Goal: Information Seeking & Learning: Find specific fact

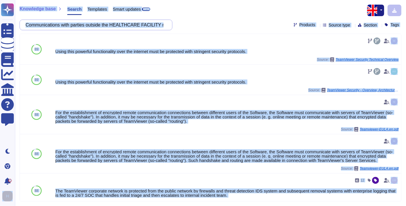
click at [86, 24] on input "Communications with parties outside the HEALTHCARE FACILITY must be secure: use…" at bounding box center [95, 25] width 144 height 10
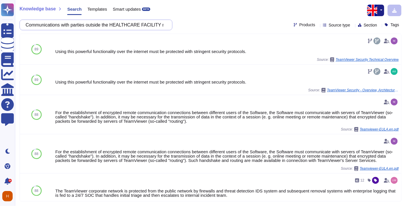
paste input "In the context of systems managing personal data within the meaning of the GDPR…"
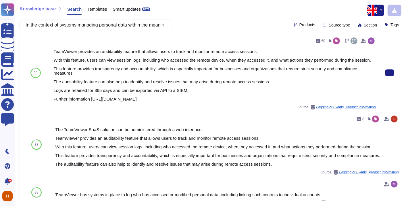
drag, startPoint x: 57, startPoint y: 51, endPoint x: 259, endPoint y: 101, distance: 208.9
click at [259, 101] on div "50 TeamViewer provides an auditability feature that allows users to track and m…" at bounding box center [214, 72] width 323 height 73
drag, startPoint x: 259, startPoint y: 101, endPoint x: 190, endPoint y: 84, distance: 71.5
click at [190, 84] on div "TeamViewer provides an auditability feature that allows users to track and moni…" at bounding box center [214, 75] width 323 height 52
click at [258, 90] on div "TeamViewer provides an auditability feature that allows users to track and moni…" at bounding box center [214, 75] width 323 height 52
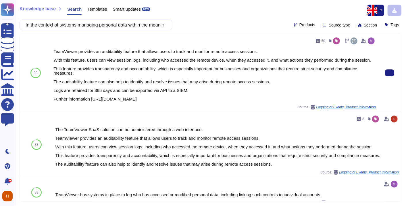
drag, startPoint x: 233, startPoint y: 94, endPoint x: 54, endPoint y: 50, distance: 184.7
click at [54, 50] on div "TeamViewer provides an auditability feature that allows users to track and moni…" at bounding box center [214, 75] width 323 height 52
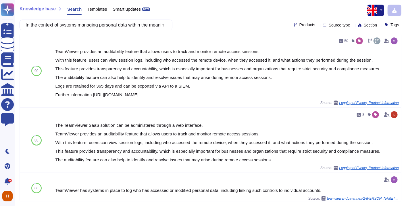
copy div "TeamViewer provides an auditability feature that allows users to track and moni…"
click at [94, 26] on input "In the context of systems managing personal data within the meaning of the GDPR…" at bounding box center [95, 25] width 144 height 10
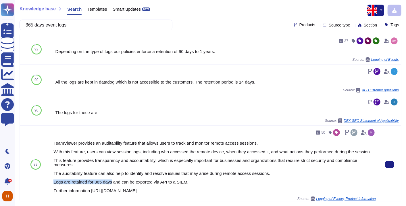
drag, startPoint x: 53, startPoint y: 181, endPoint x: 110, endPoint y: 181, distance: 57.8
click at [110, 181] on div "50 TeamViewer provides an auditability feature that allows users to track and m…" at bounding box center [214, 164] width 327 height 78
copy div "Logs are retained for 365 days"
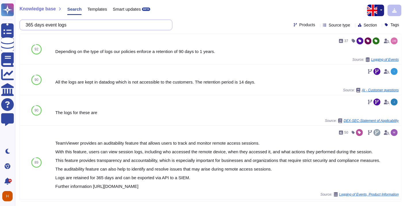
click at [89, 27] on input "365 days event logs" at bounding box center [95, 25] width 144 height 10
paste input "It is the responsibility of the holder to ensure the security of its remote int…"
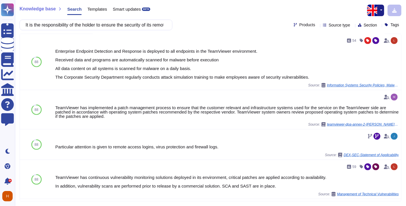
click at [99, 31] on div "Knowledge base Search Templates Smart updates BETA It is the responsibility of …" at bounding box center [210, 103] width 391 height 206
click at [99, 24] on input "It is the responsibility of the holder to ensure the security of its remote int…" at bounding box center [95, 25] width 144 height 10
paste input "The HEALTHCARE FACILITY reserves the right to conduct security checks on the ho…"
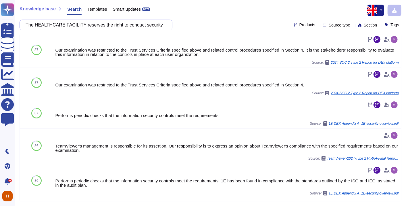
click at [92, 24] on input "The HEALTHCARE FACILITY reserves the right to conduct security checks on the ho…" at bounding box center [95, 25] width 144 height 10
paste input "Personal or technical data (equipment configuration) belonging to the HEALTHCAR…"
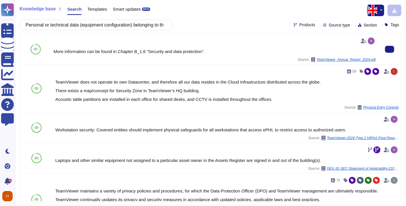
click at [114, 56] on div "More information can be found in Chapter B_1.6 "Security and data protection". …" at bounding box center [214, 49] width 323 height 26
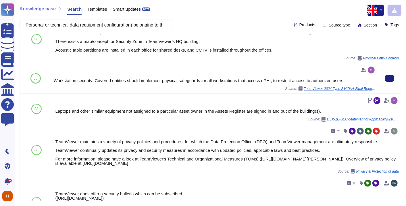
scroll to position [64, 0]
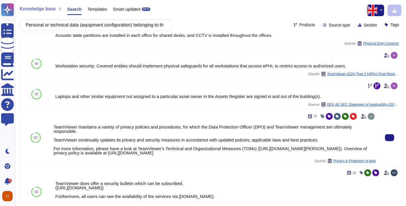
drag, startPoint x: 185, startPoint y: 158, endPoint x: 52, endPoint y: 137, distance: 134.9
click at [52, 137] on div "75 TeamViewer maintains a variety of privacy policies and procedures, for which…" at bounding box center [214, 137] width 327 height 56
copy div "TeamViewer continually updates its privacy and security measures in accordance …"
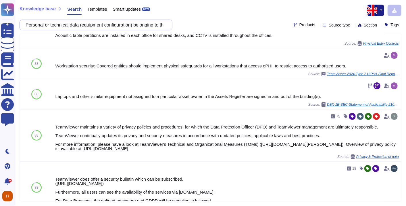
click at [68, 20] on input "Personal or technical data (equipment configuration) belonging to the HEALTHCAR…" at bounding box center [95, 25] width 144 height 10
paste input "It is the responsibility of the holder to ensure that all residual information …"
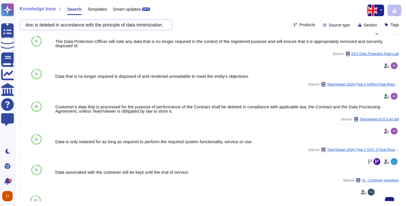
scroll to position [96, 0]
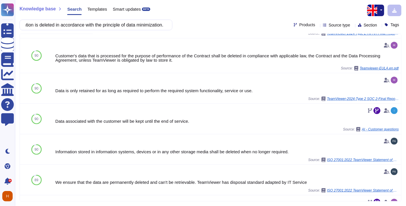
type input "It is the responsibility of the holder to ensure that all residual information …"
